Goal: Task Accomplishment & Management: Use online tool/utility

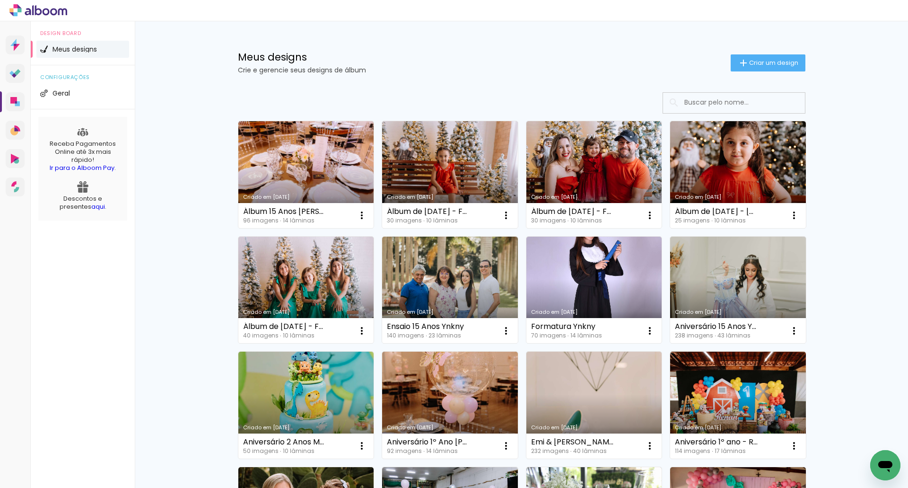
scroll to position [47, 0]
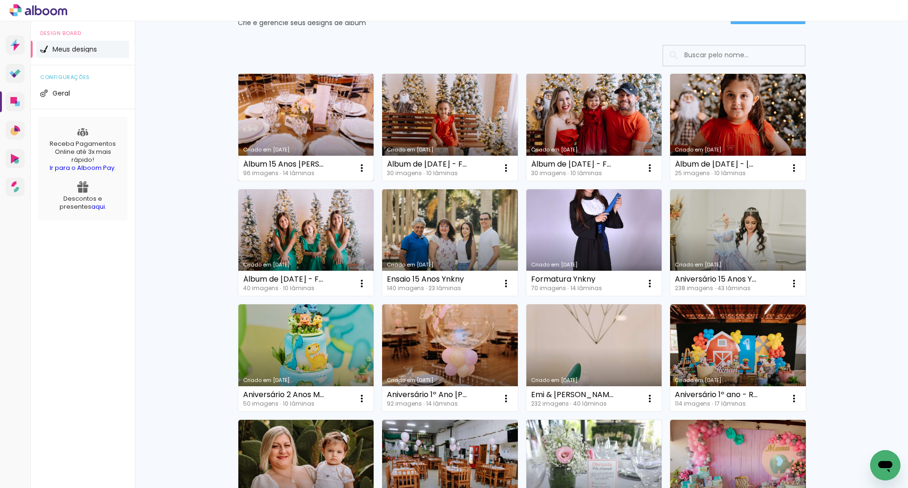
click at [290, 131] on link "Criado em [DATE]" at bounding box center [306, 127] width 136 height 107
